Goal: Share content

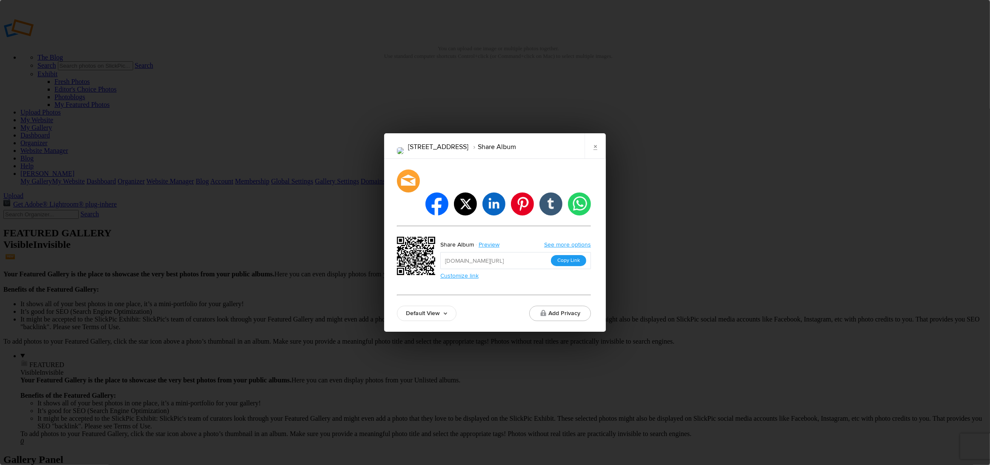
click at [569, 255] on button "Copy Link" at bounding box center [568, 260] width 35 height 11
click at [600, 151] on link "×" at bounding box center [595, 146] width 21 height 26
